Goal: Information Seeking & Learning: Learn about a topic

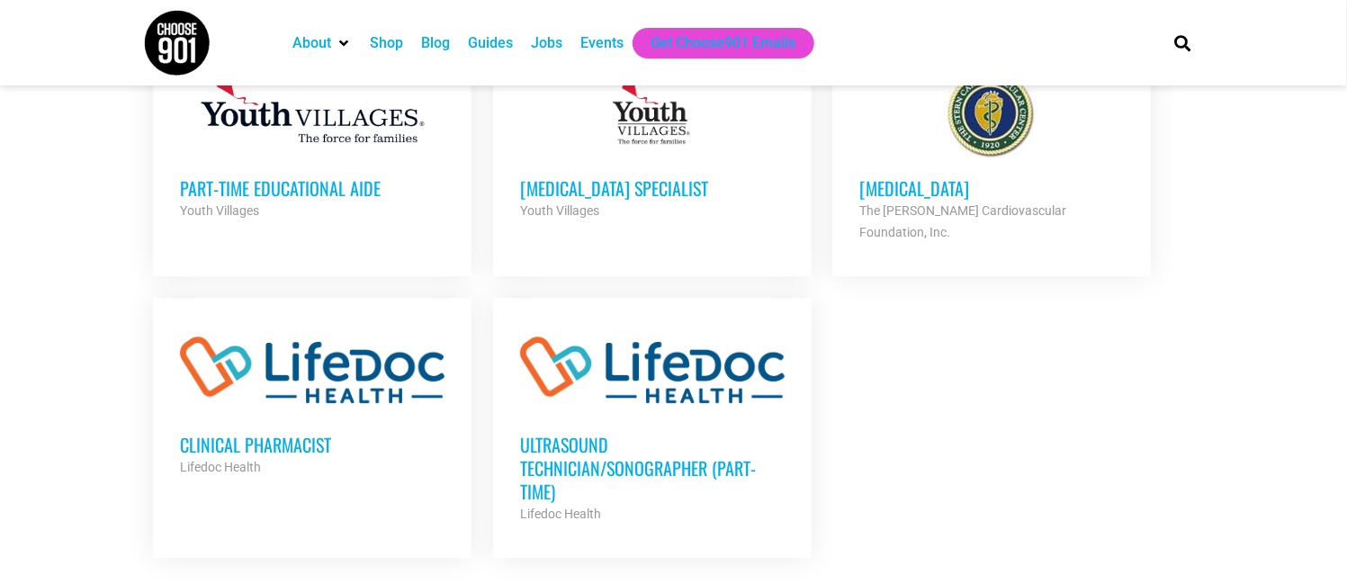
scroll to position [2159, 0]
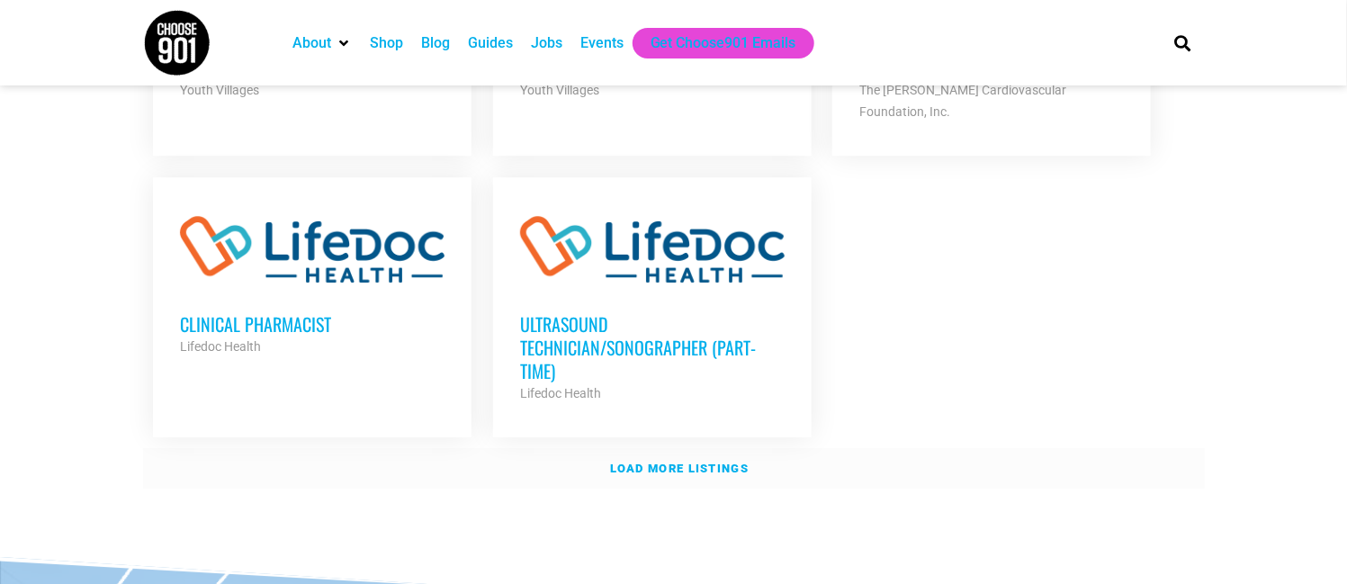
click at [714, 461] on strong "Load more listings" at bounding box center [679, 467] width 139 height 13
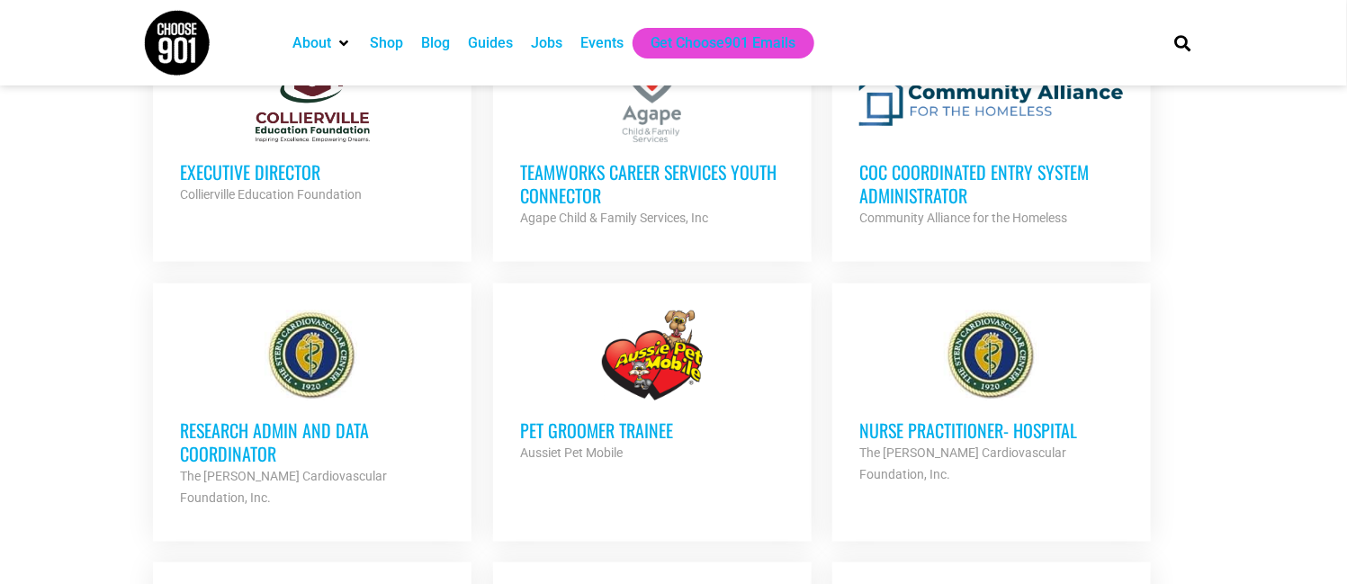
scroll to position [3358, 0]
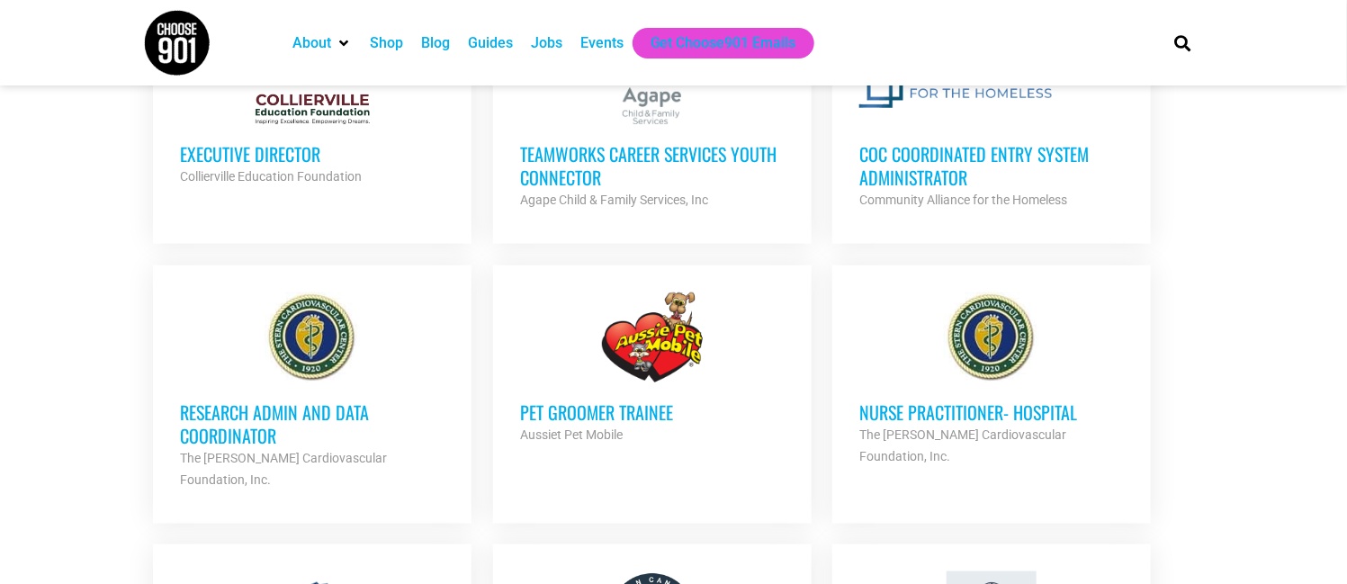
click at [324, 400] on h3 "Research Admin and Data Coordinator" at bounding box center [312, 423] width 264 height 47
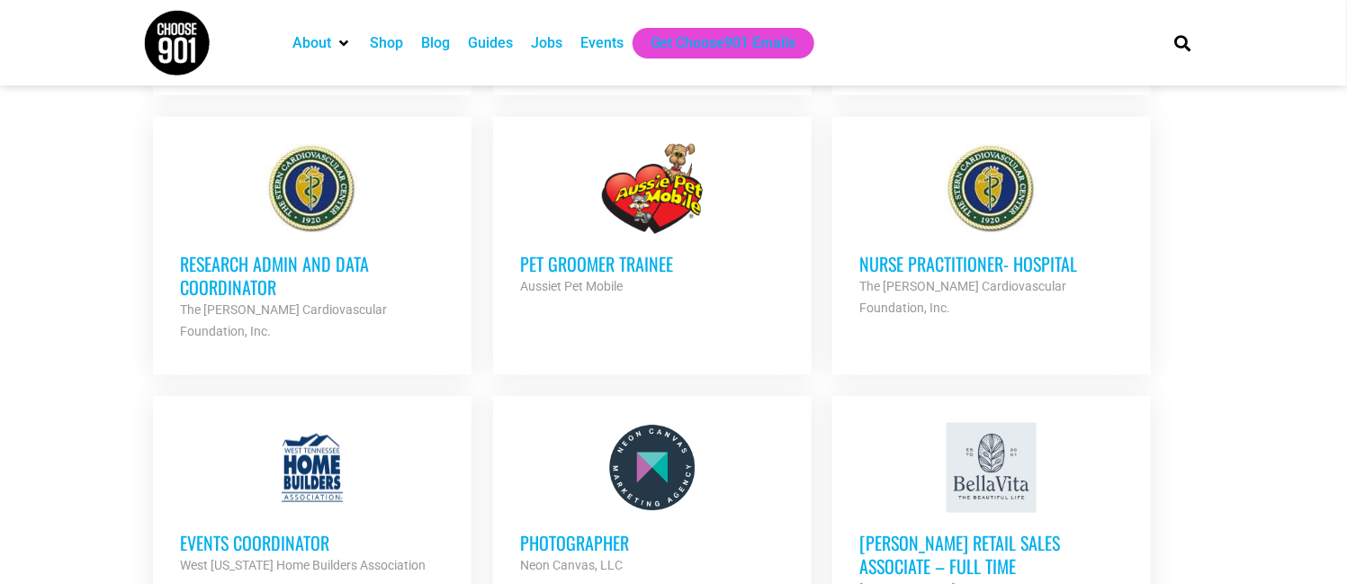
scroll to position [3598, 0]
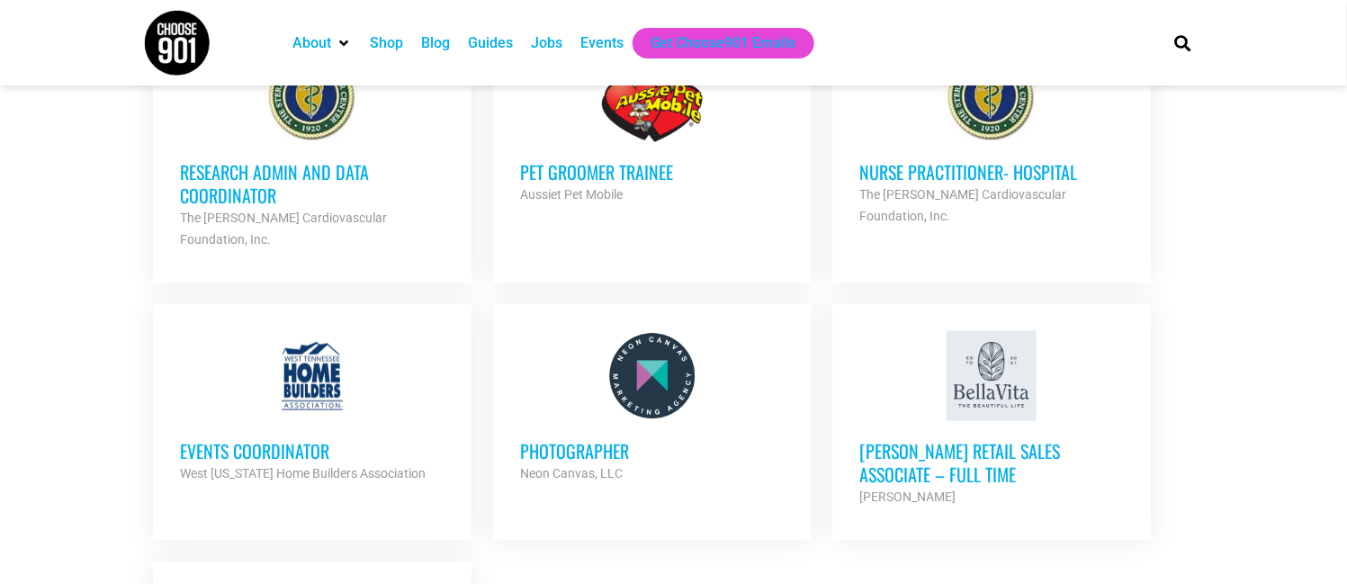
click at [286, 439] on h3 "Events Coordinator" at bounding box center [312, 450] width 264 height 23
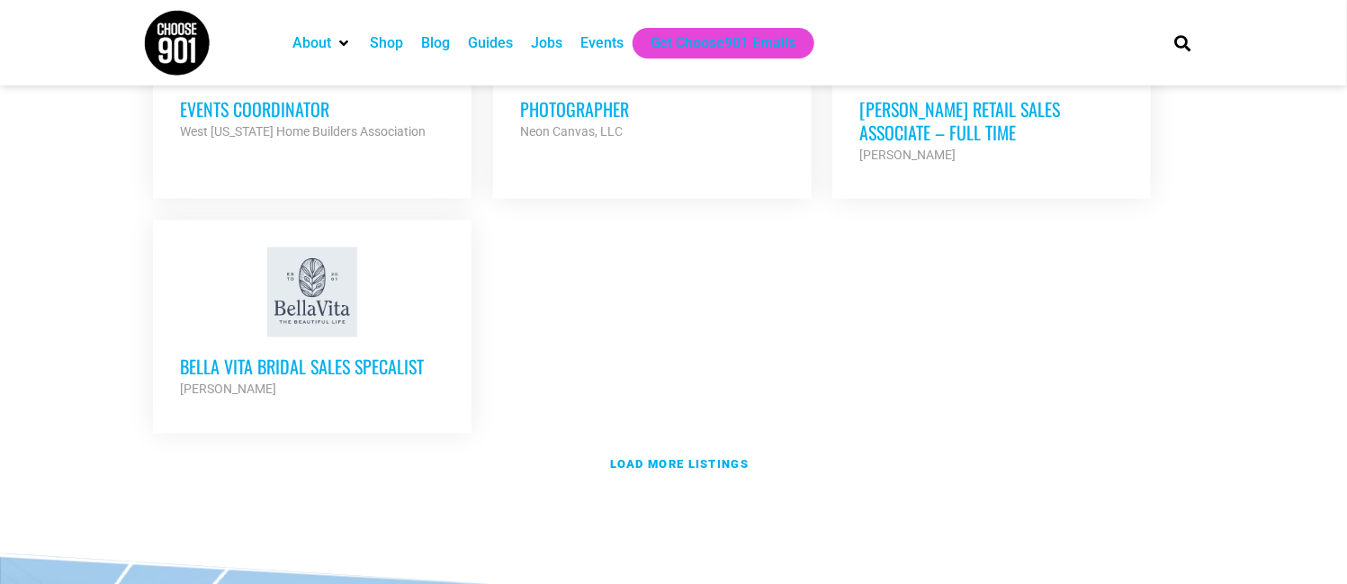
scroll to position [3958, 0]
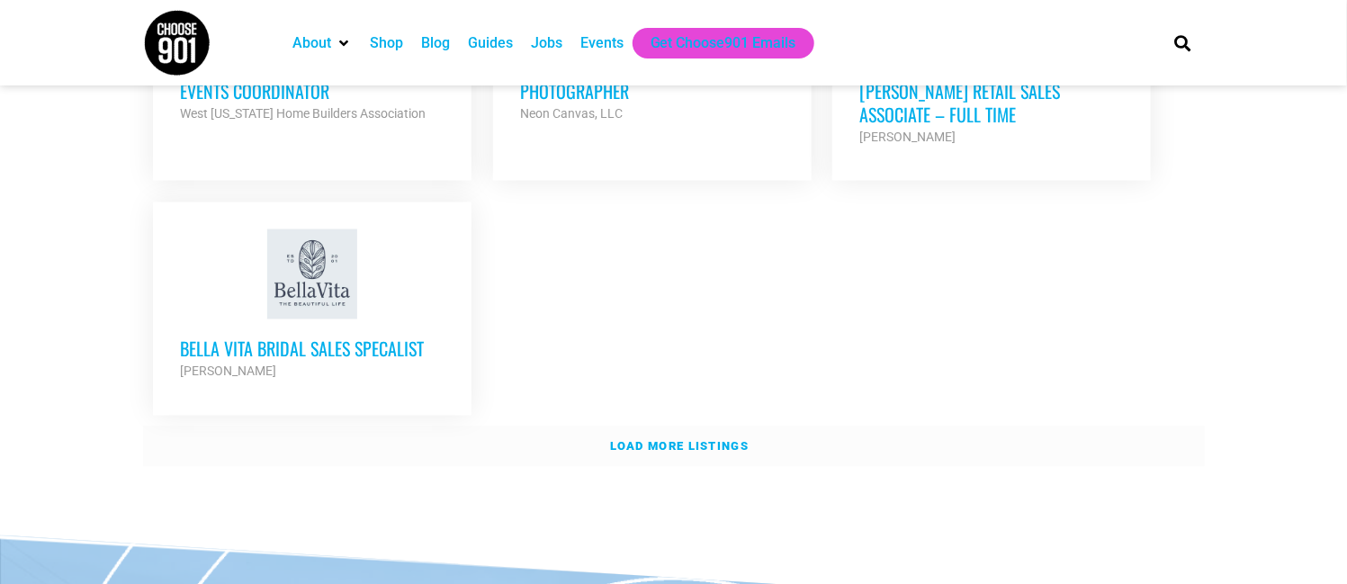
click at [715, 440] on strong "Load more listings" at bounding box center [679, 446] width 139 height 13
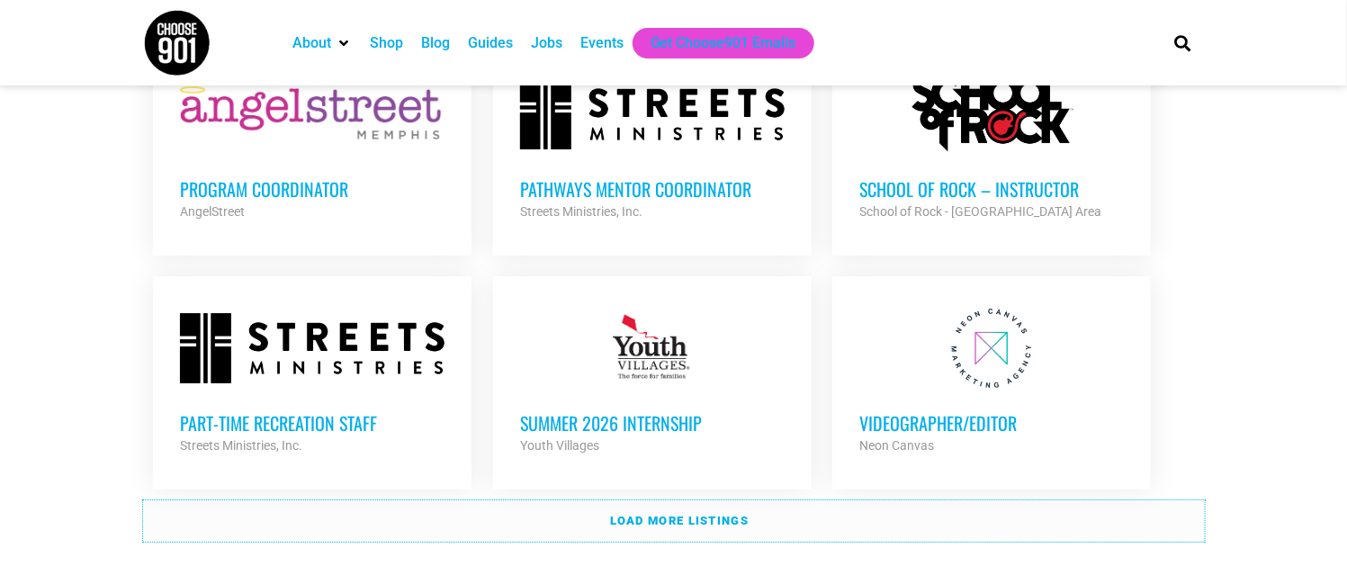
scroll to position [5397, 0]
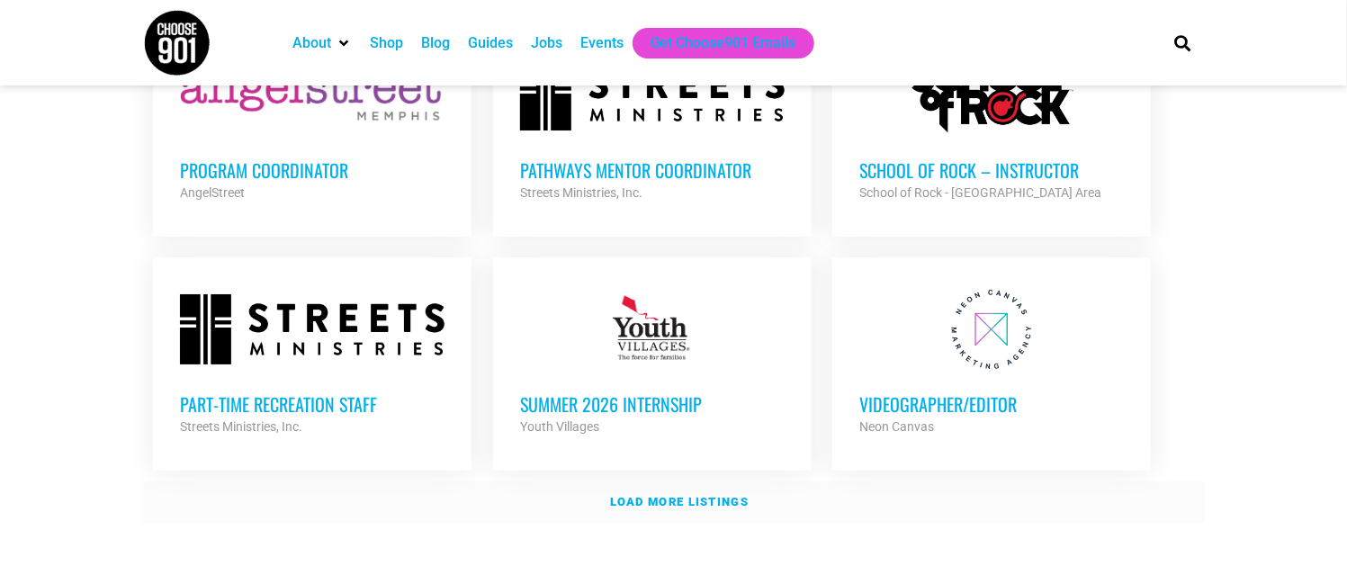
click at [704, 495] on strong "Load more listings" at bounding box center [679, 501] width 139 height 13
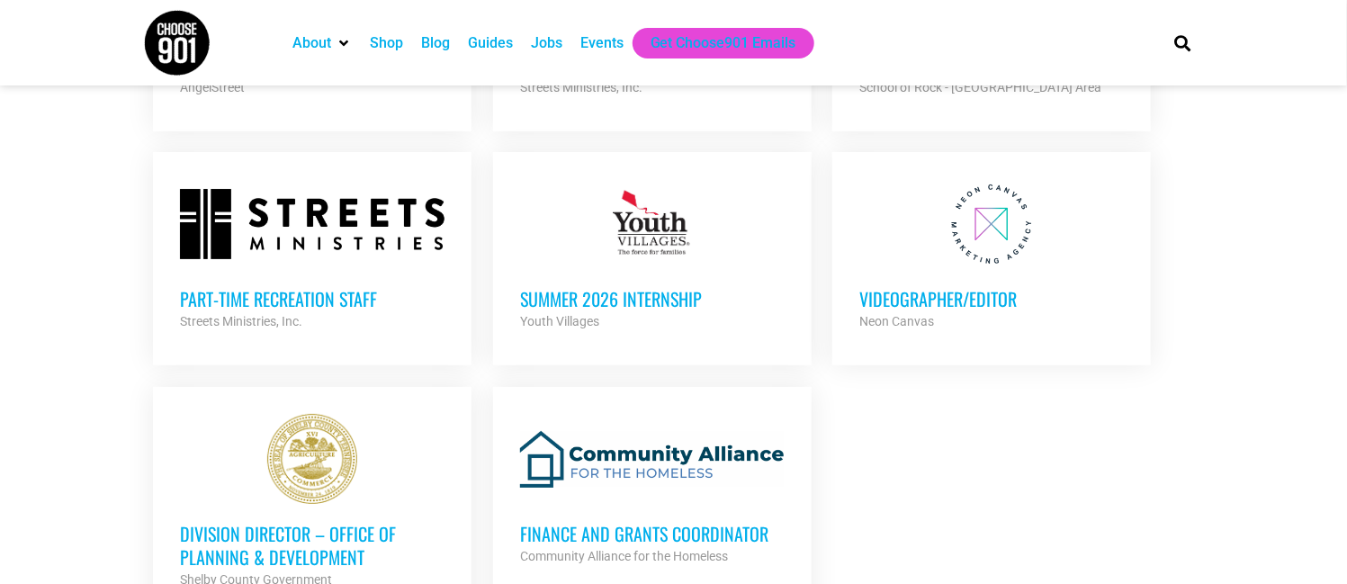
scroll to position [5517, 0]
